Goal: Task Accomplishment & Management: Use online tool/utility

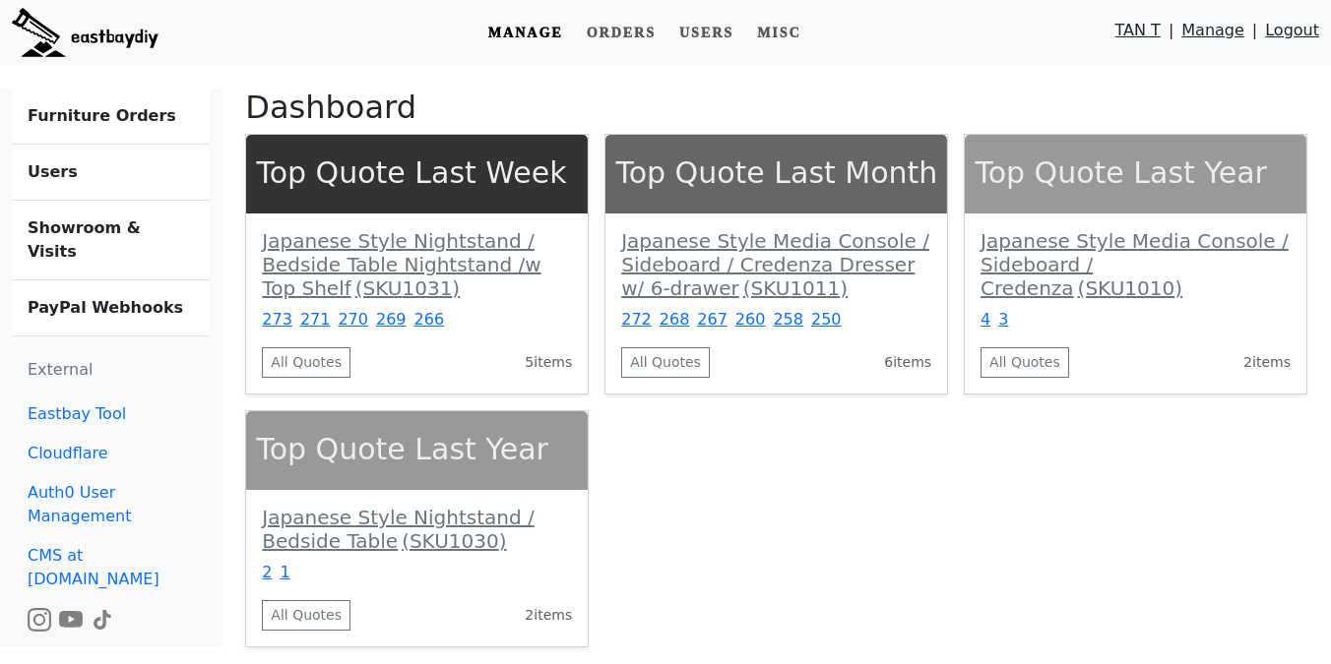
click at [95, 298] on b "PayPal Webhooks" at bounding box center [106, 307] width 156 height 19
click at [117, 233] on b "Showroom & Visits" at bounding box center [84, 240] width 113 height 42
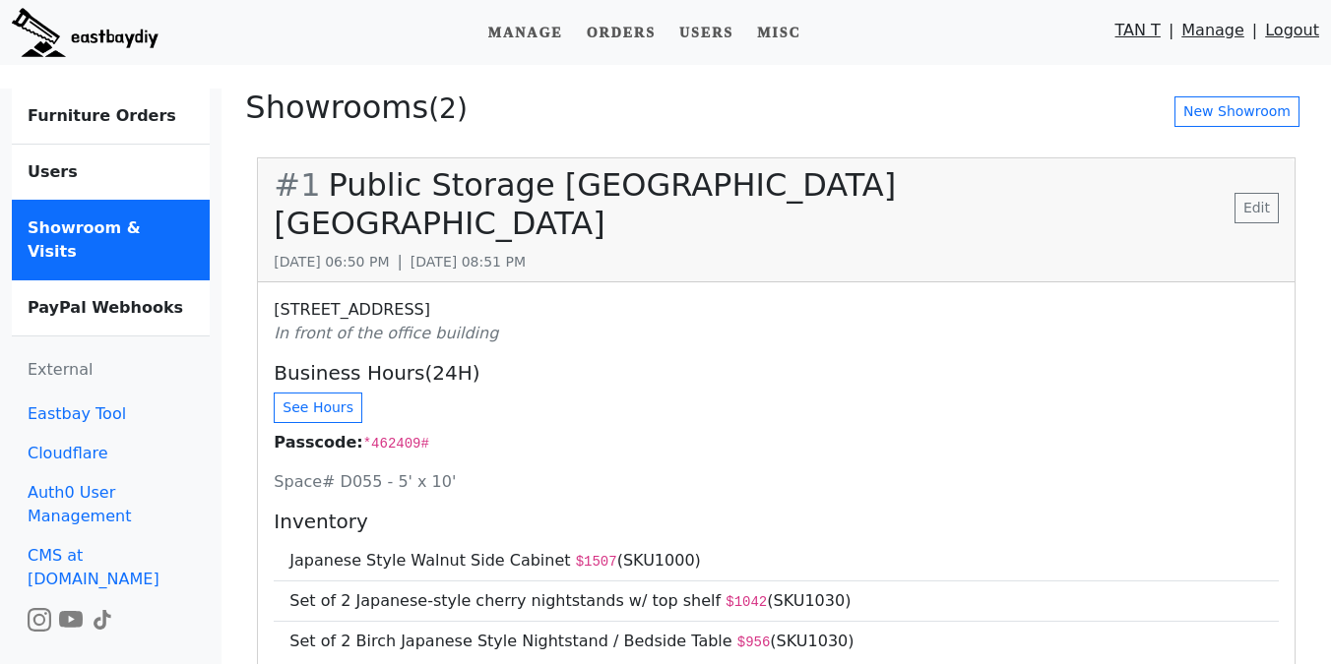
click at [122, 121] on b "Furniture Orders" at bounding box center [102, 115] width 149 height 19
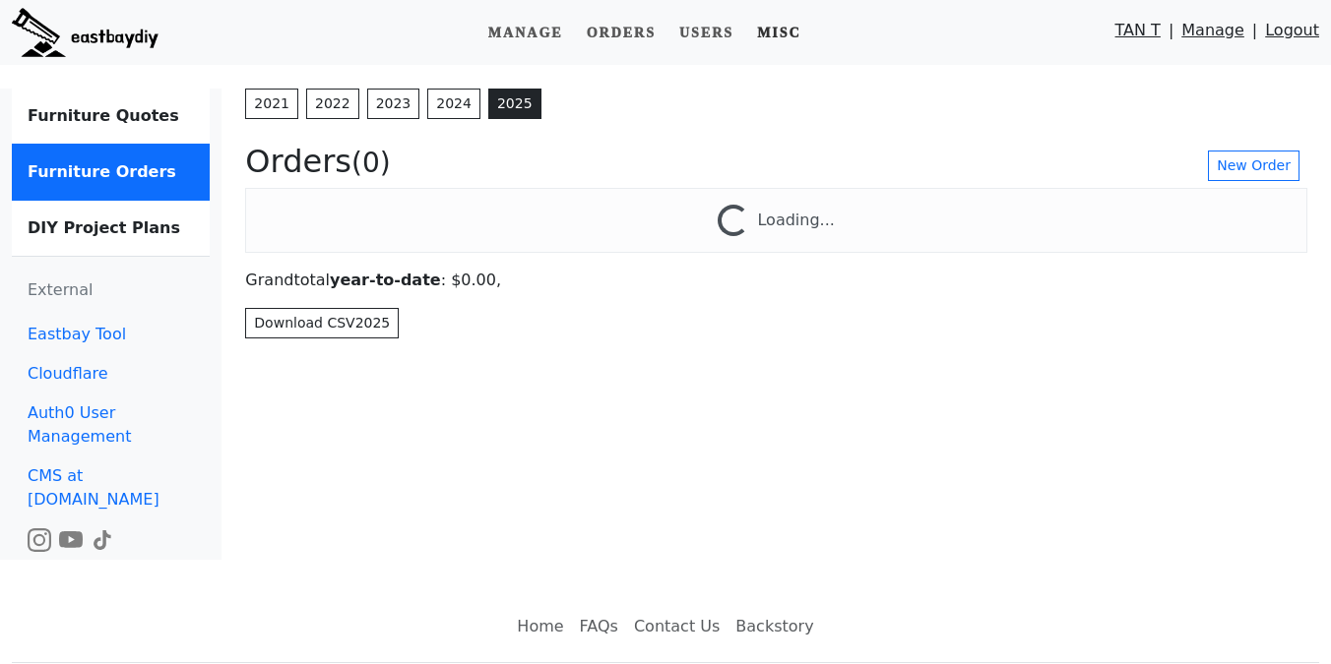
click at [797, 31] on link "Misc" at bounding box center [779, 33] width 60 height 36
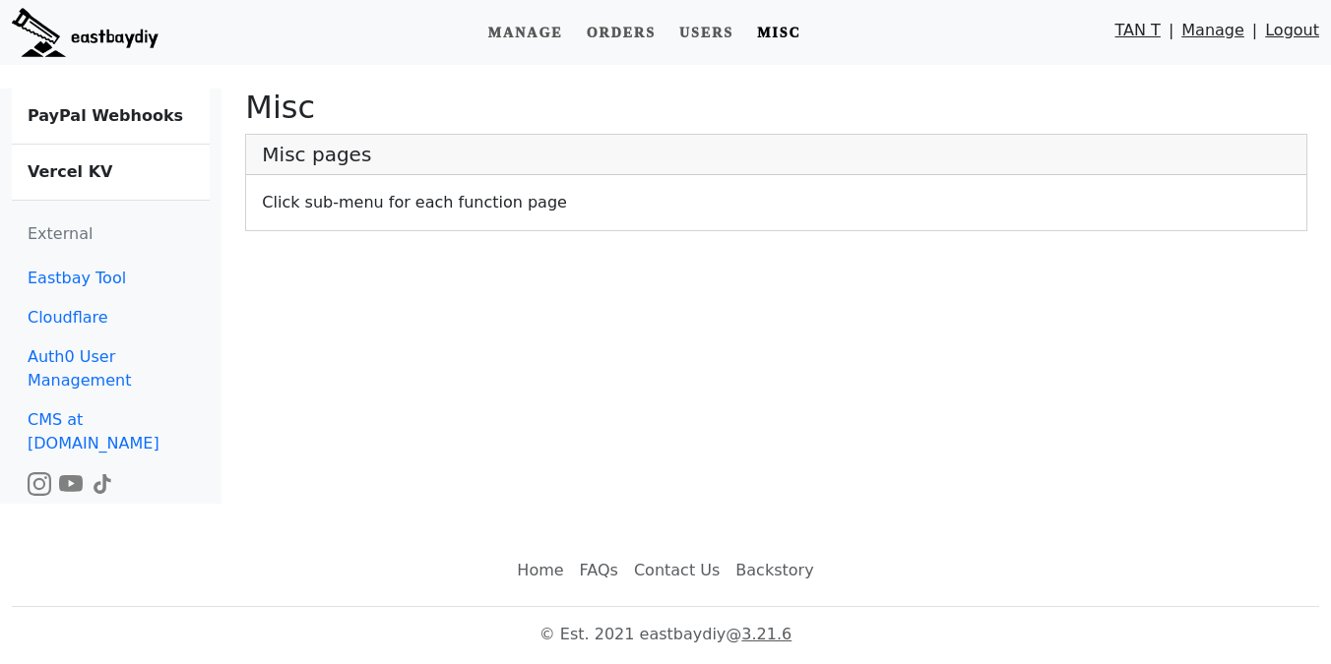
click at [135, 158] on link "Vercel KV" at bounding box center [111, 172] width 198 height 55
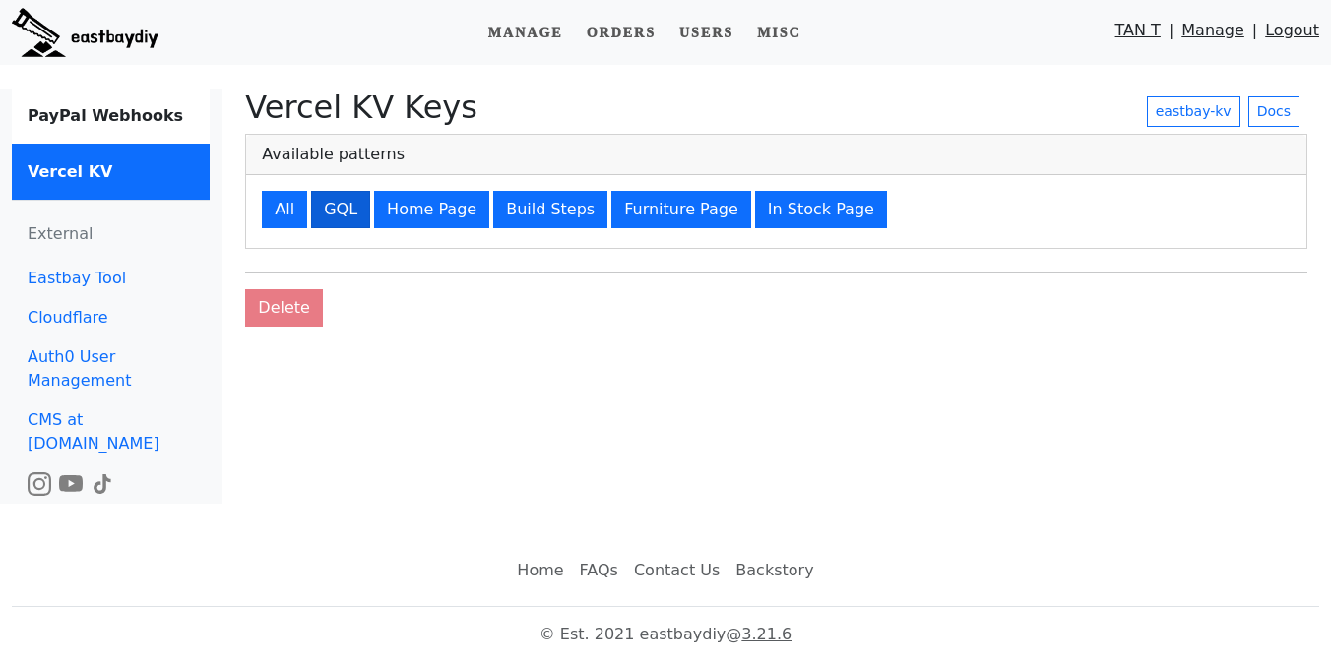
click at [334, 215] on button "GQL" at bounding box center [340, 209] width 59 height 37
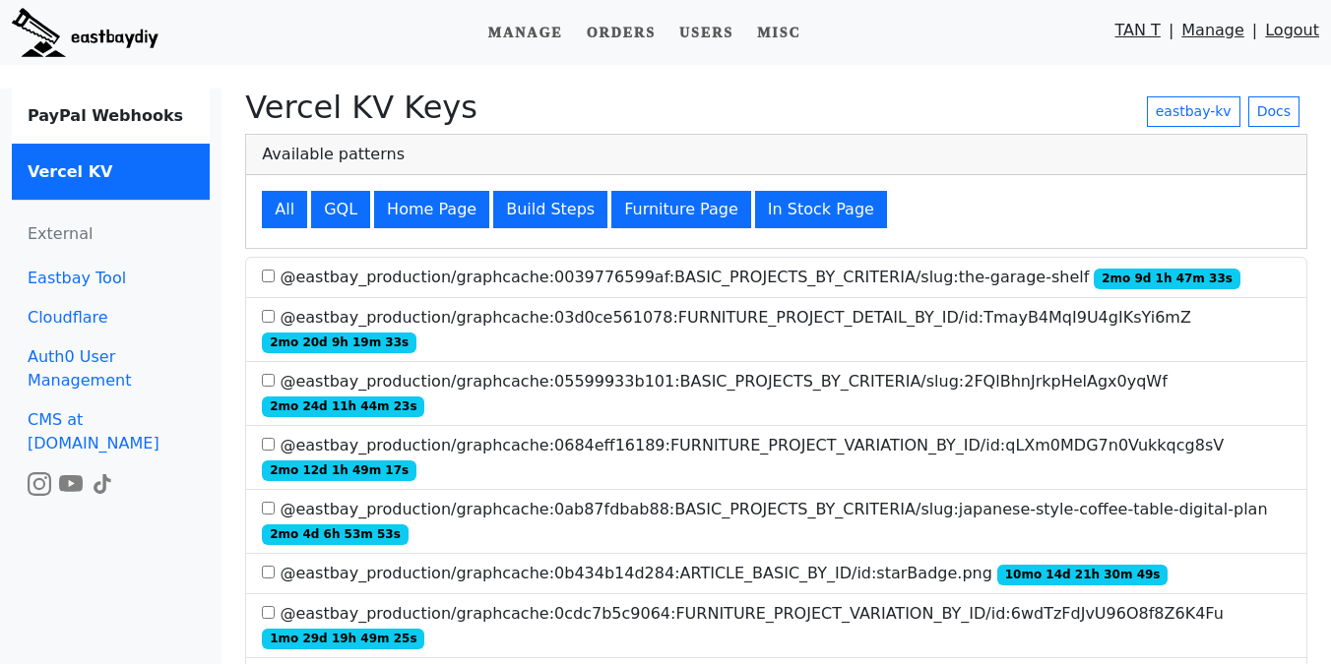
scroll to position [1272, 0]
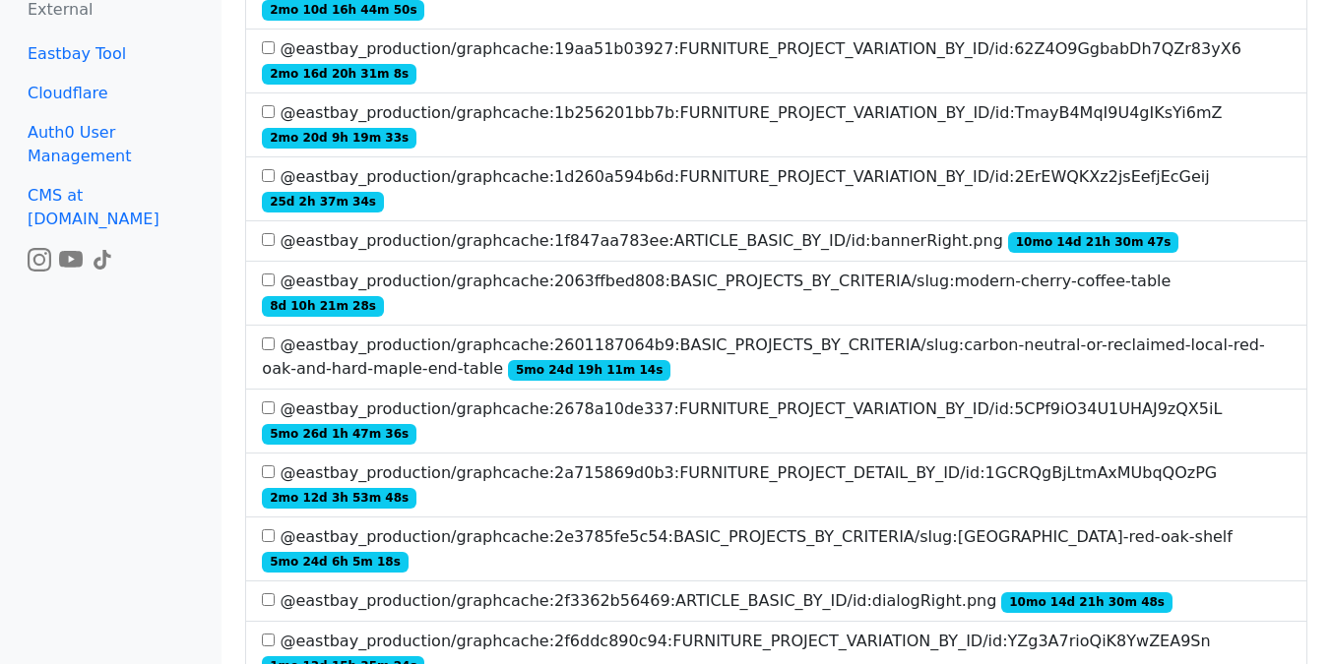
click at [548, 462] on label "@eastbay_production/graphcache:2a715869d0b3:FURNITURE_PROJECT_DETAIL_BY_ID/id:1…" at bounding box center [776, 485] width 1029 height 47
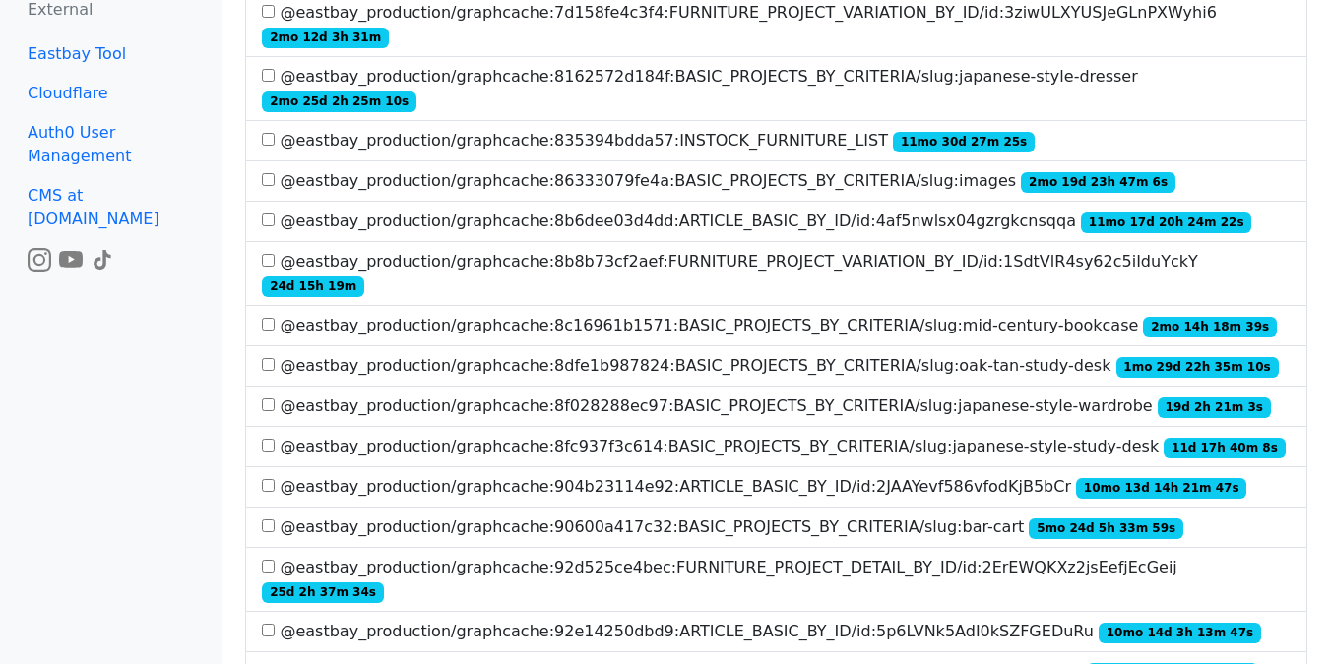
scroll to position [4409, 0]
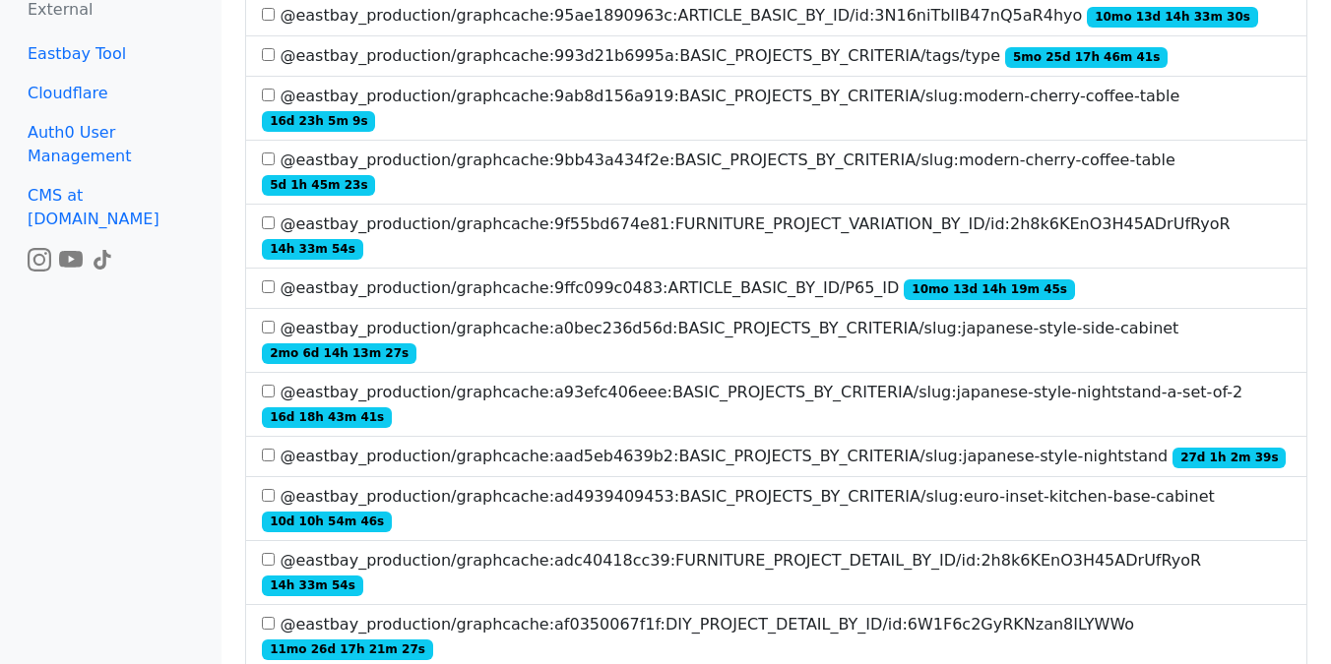
scroll to position [4281, 0]
